Goal: Information Seeking & Learning: Learn about a topic

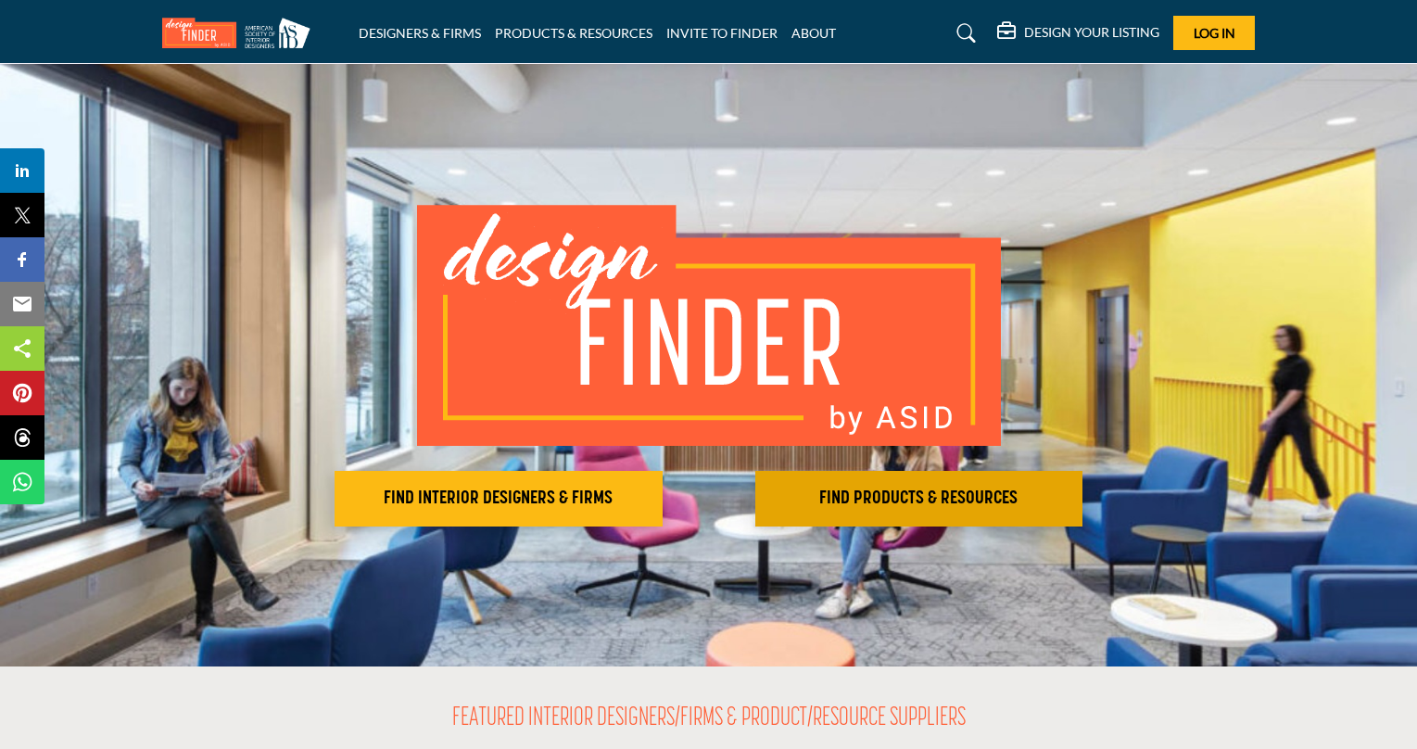
click at [830, 490] on h2 "FIND PRODUCTS & RESOURCES" at bounding box center [919, 499] width 317 height 22
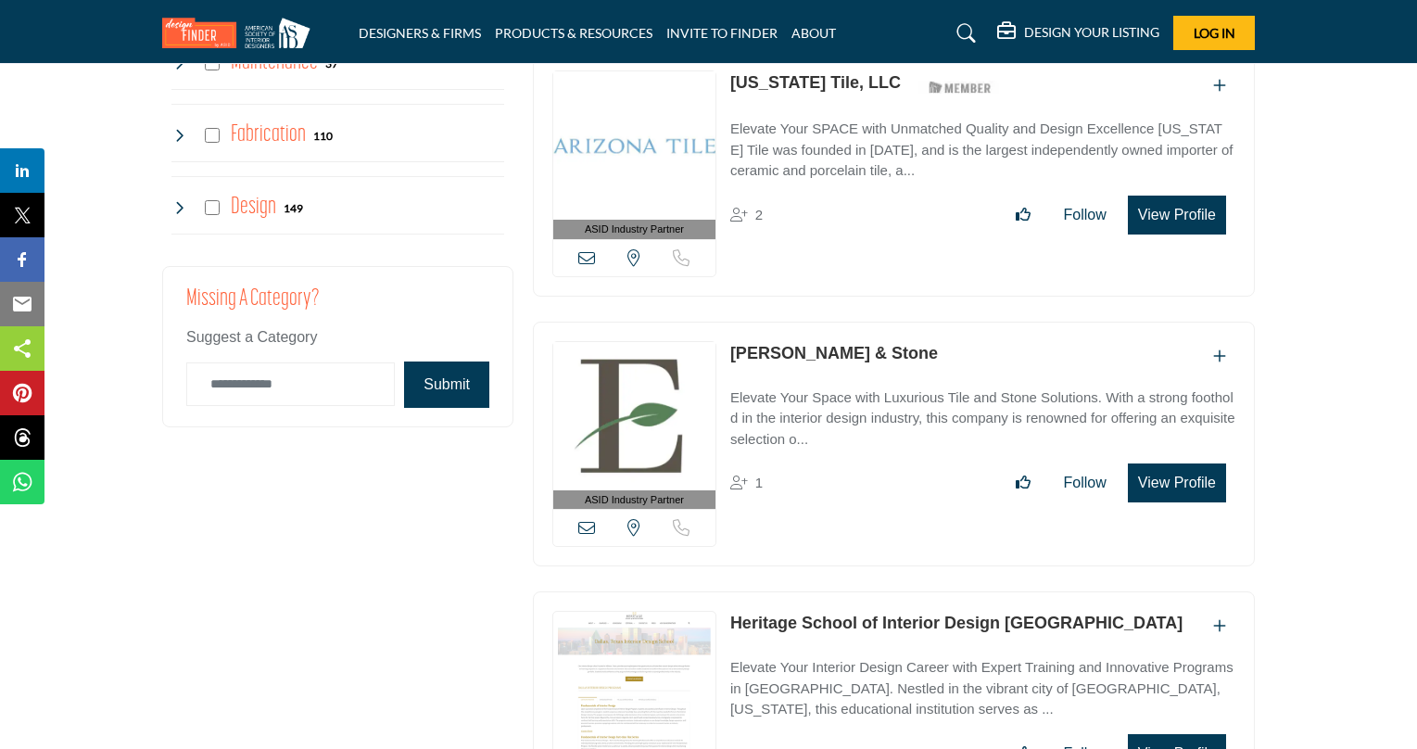
scroll to position [4503, 0]
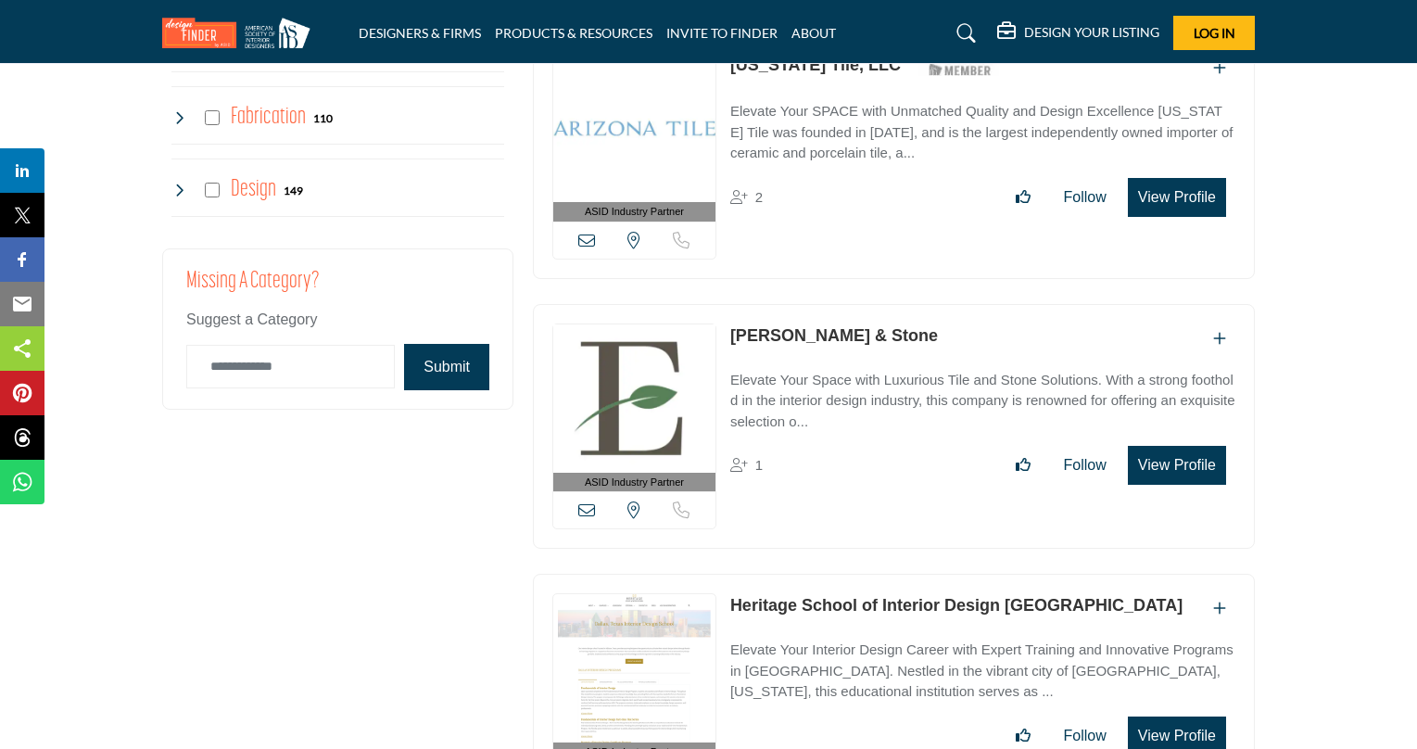
click at [179, 190] on icon at bounding box center [178, 190] width 15 height 15
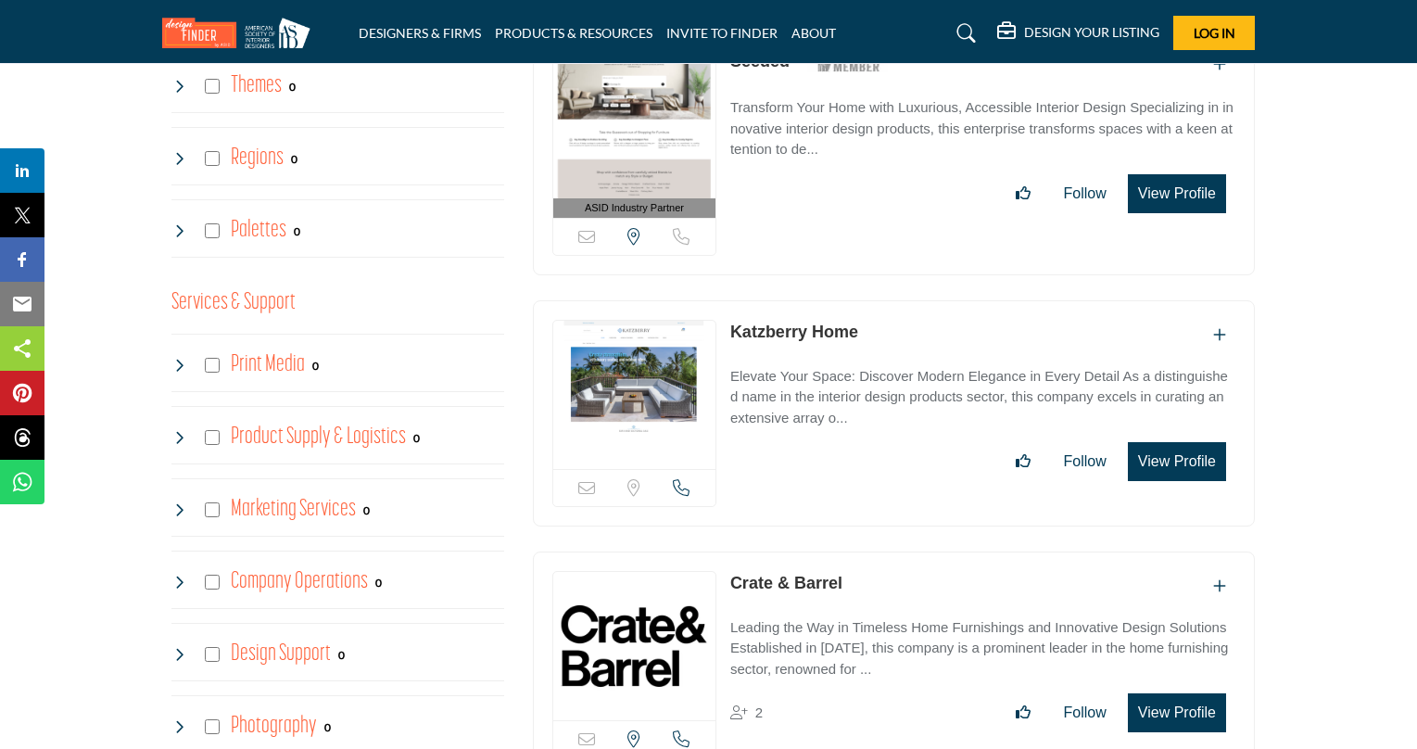
scroll to position [3468, 0]
click at [623, 623] on img at bounding box center [634, 647] width 162 height 148
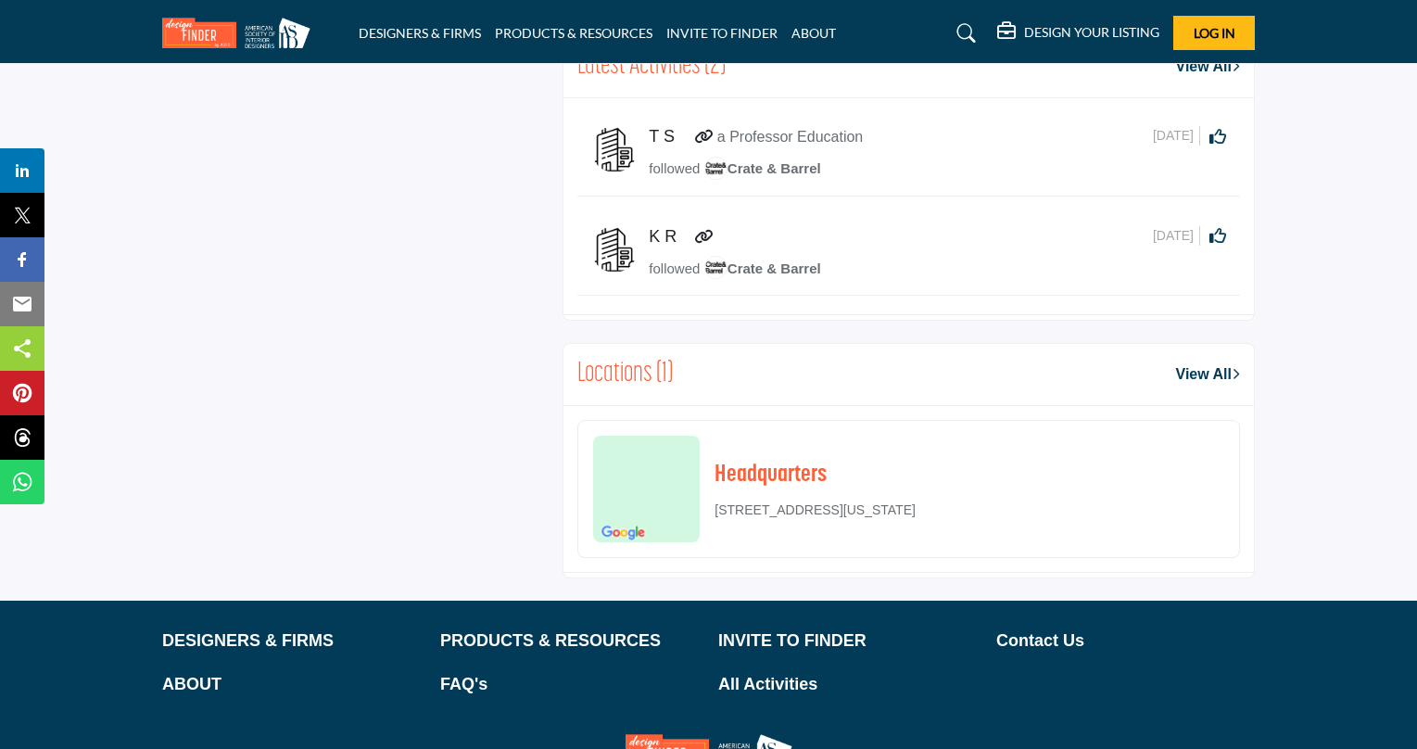
scroll to position [1655, 0]
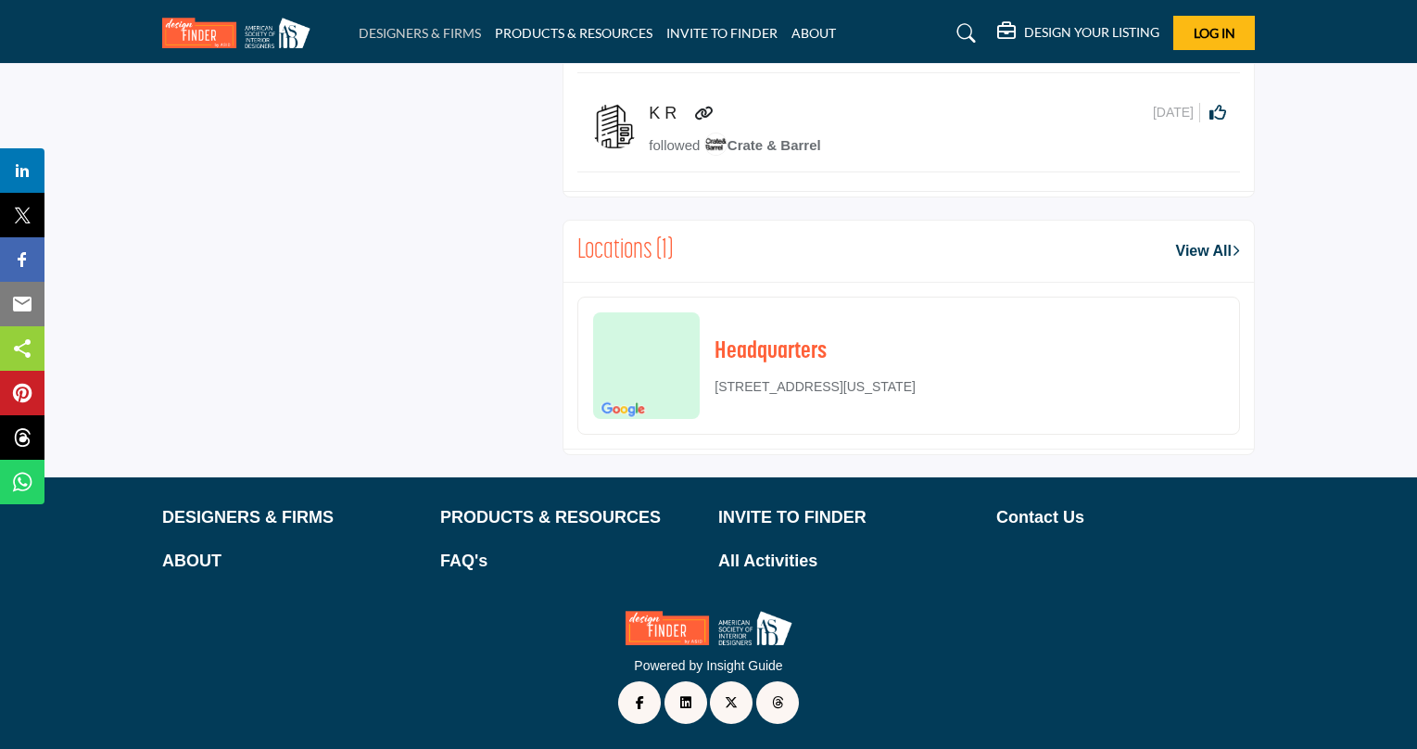
click at [450, 37] on link "DESIGNERS & FIRMS" at bounding box center [420, 33] width 122 height 16
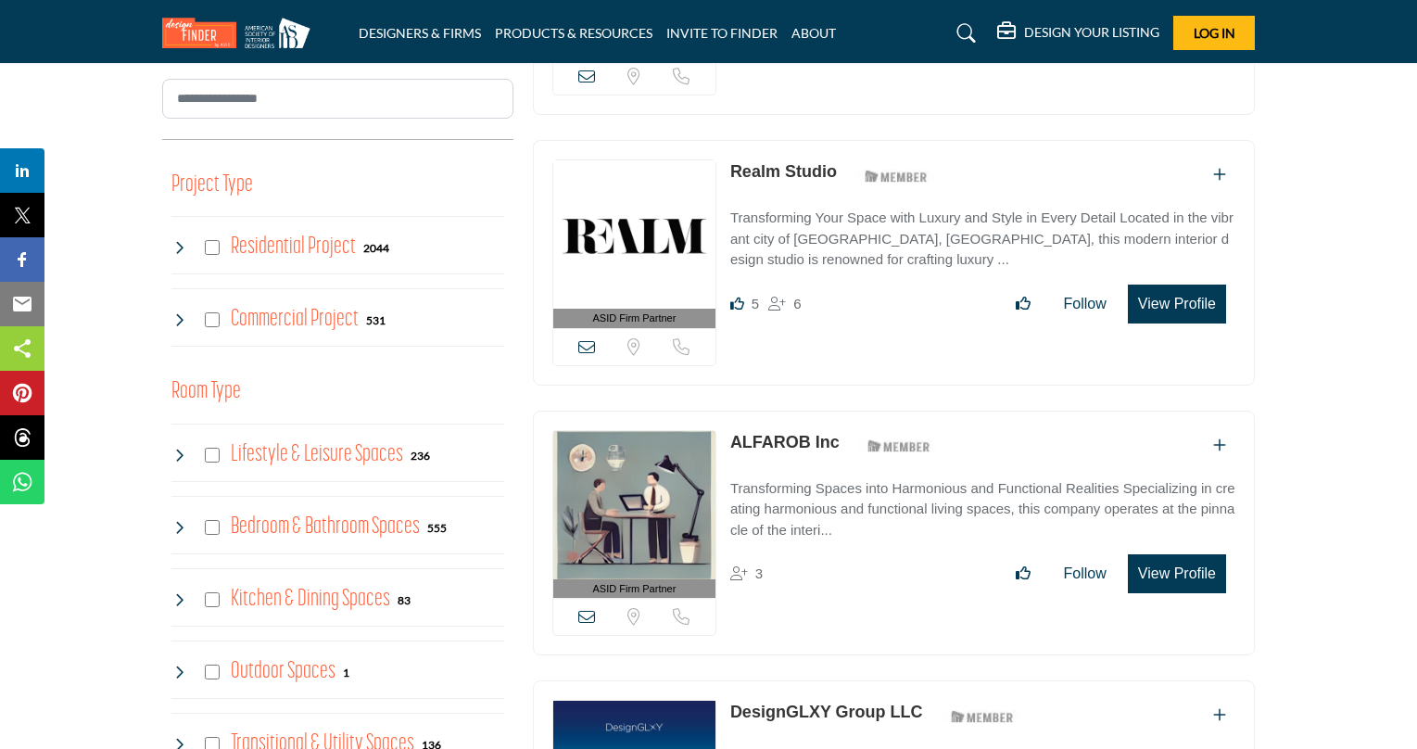
scroll to position [649, 0]
